Goal: Find contact information: Find contact information

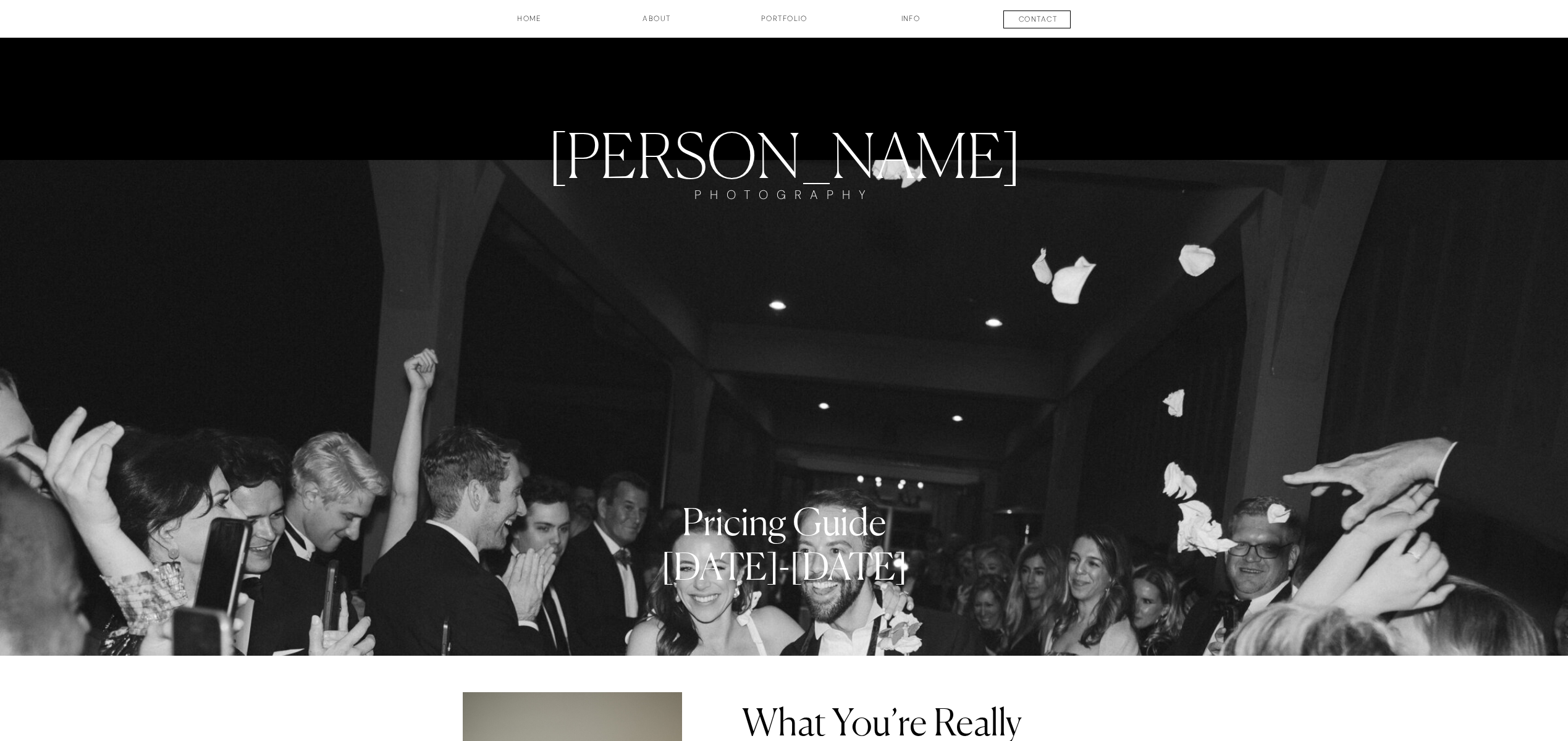
scroll to position [1299, 0]
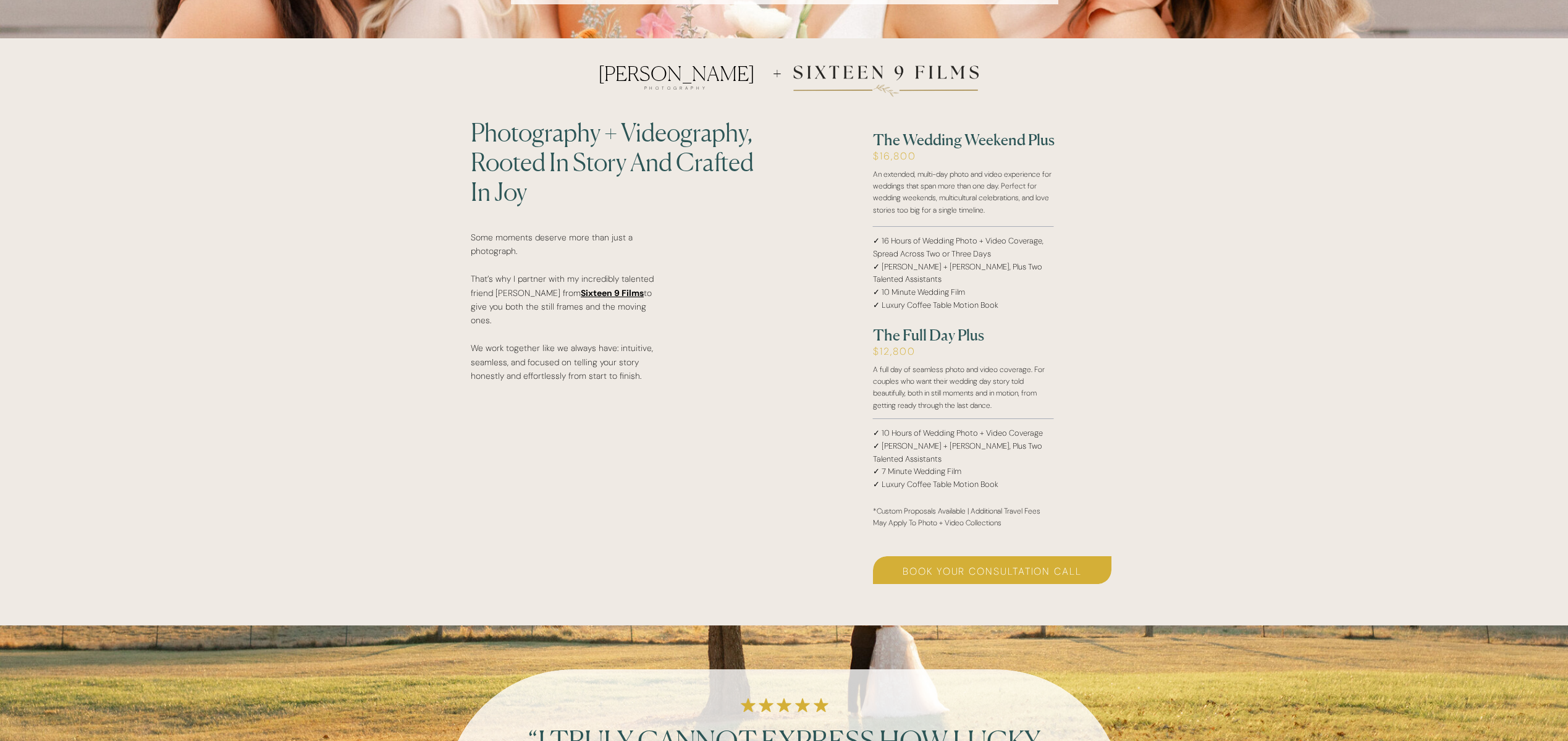
scroll to position [2119, 0]
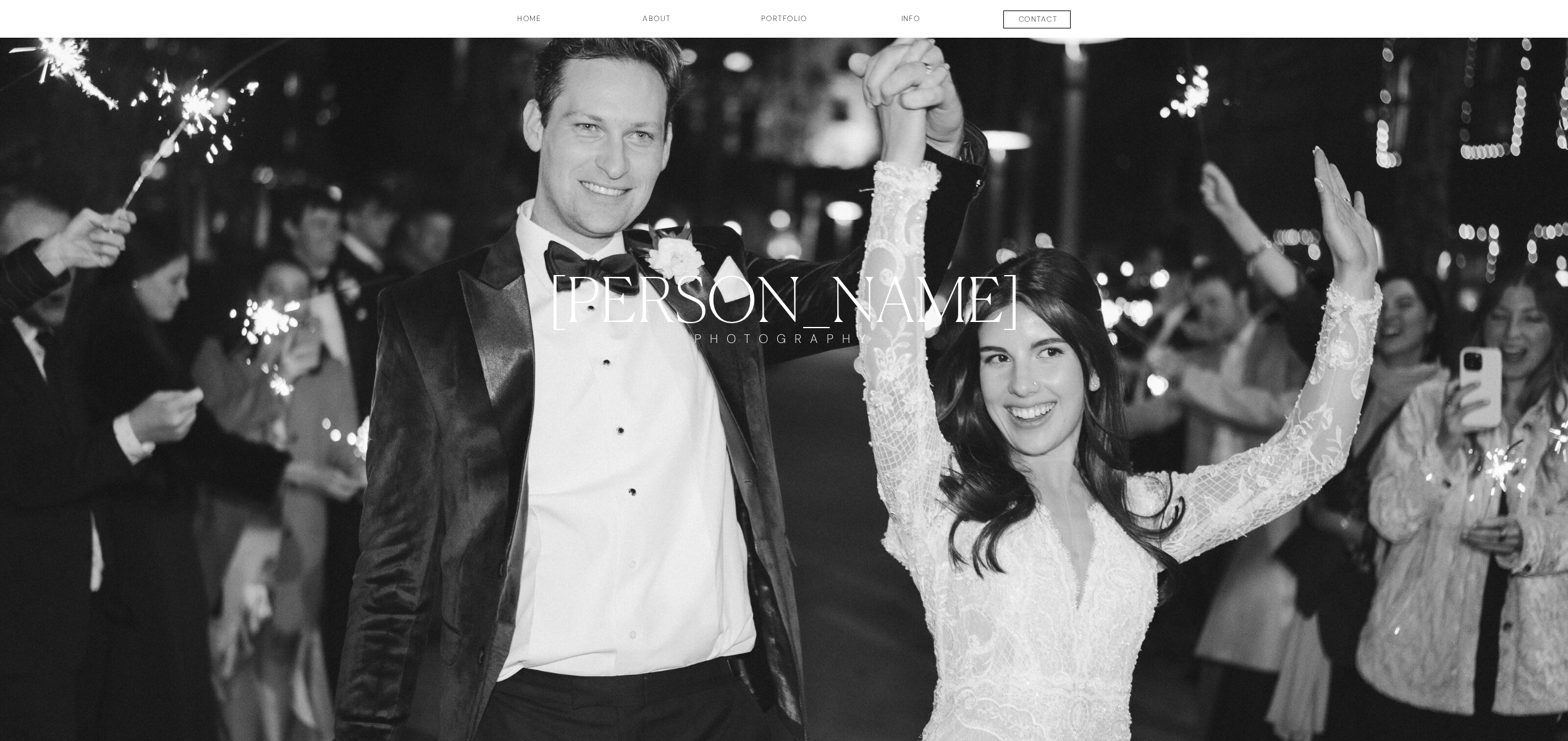
click at [910, 18] on h3 "INFO" at bounding box center [911, 23] width 62 height 21
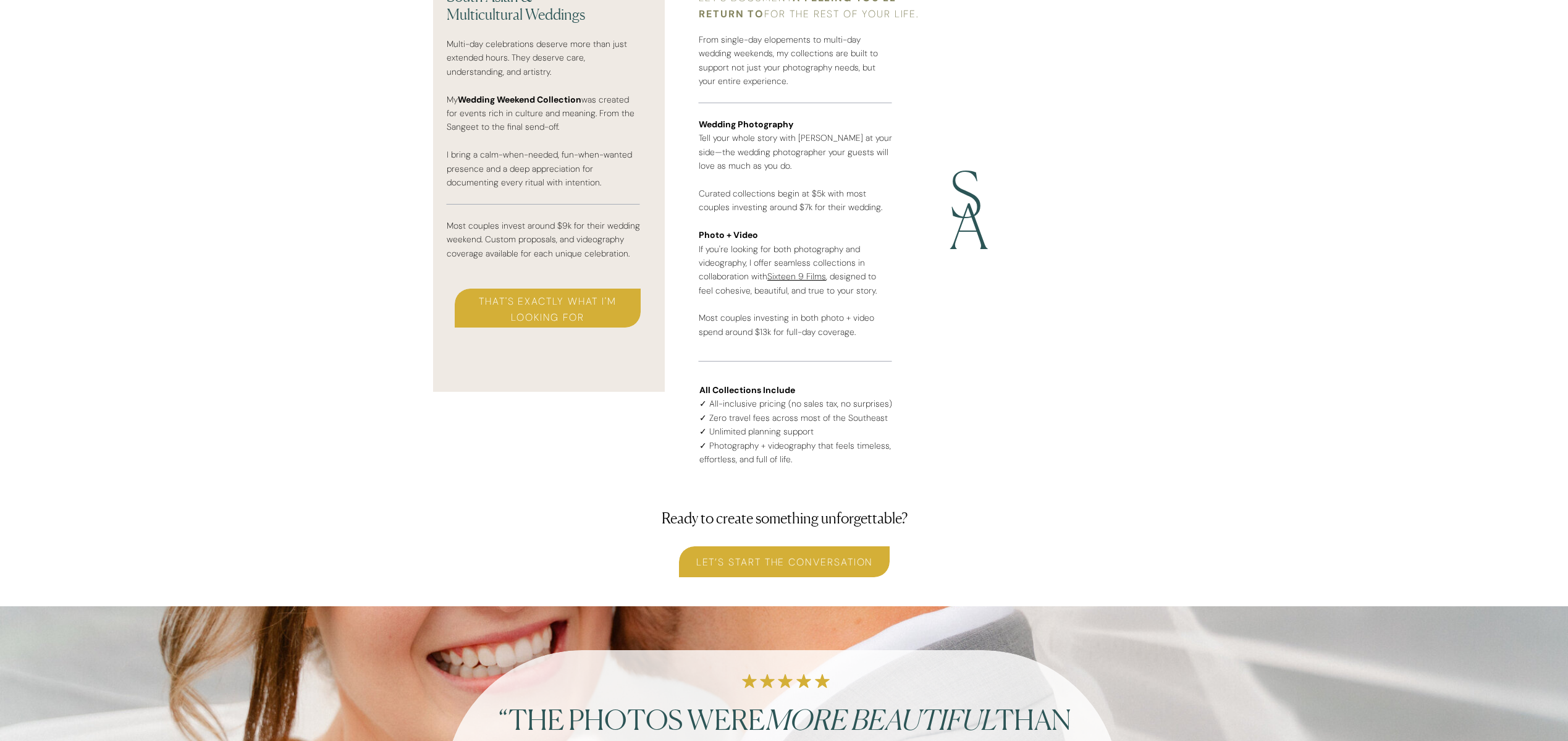
scroll to position [3221, 0]
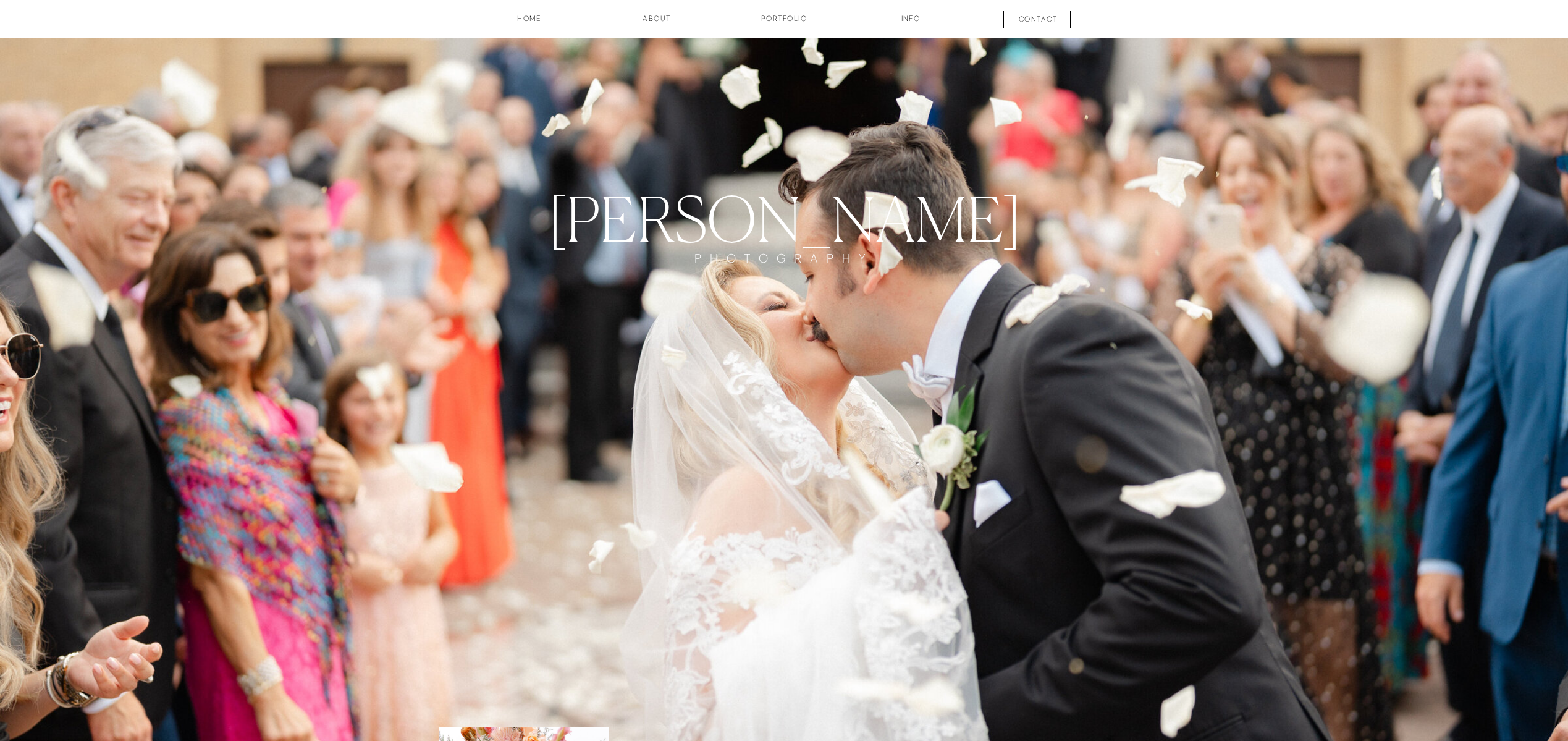
click at [1039, 19] on h3 "contact" at bounding box center [1038, 21] width 91 height 15
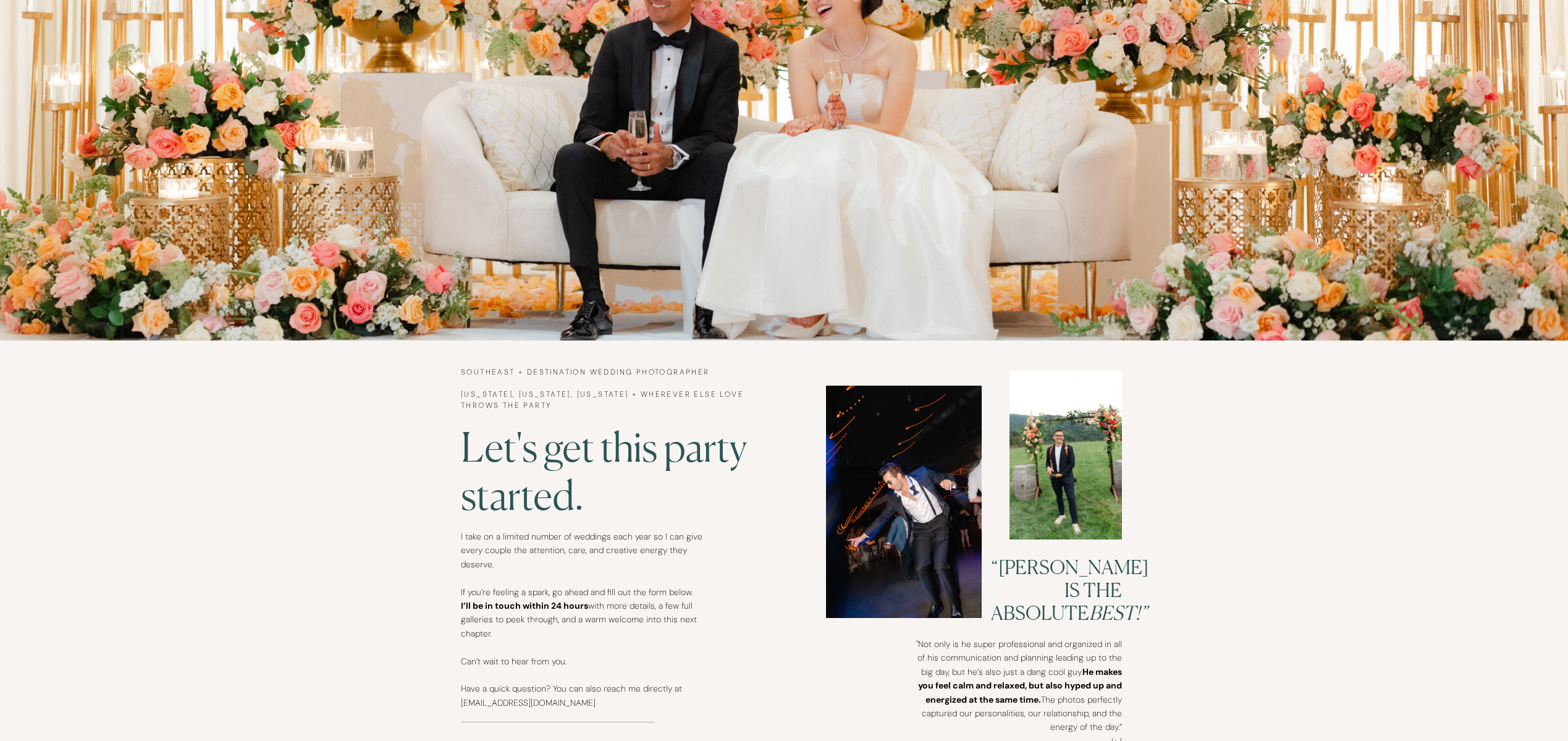
scroll to position [68, 0]
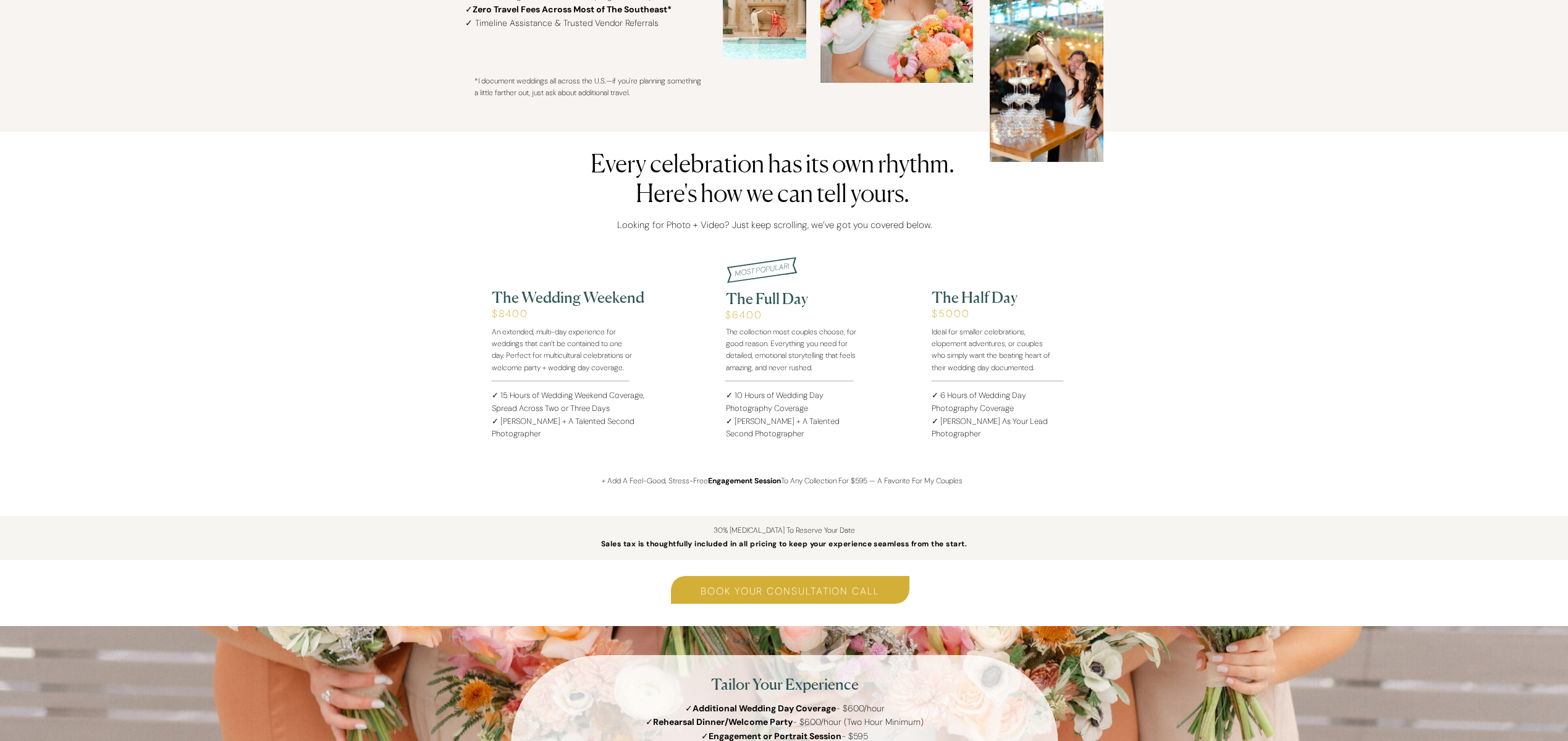
scroll to position [1173, 0]
